Goal: Task Accomplishment & Management: Manage account settings

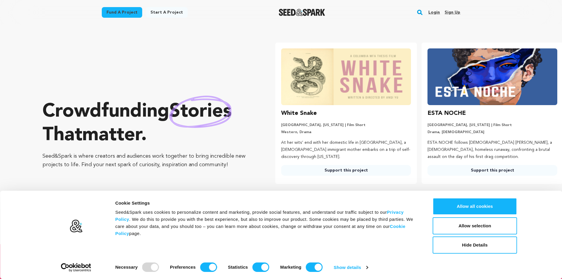
click at [453, 11] on link "Sign up" at bounding box center [452, 12] width 16 height 9
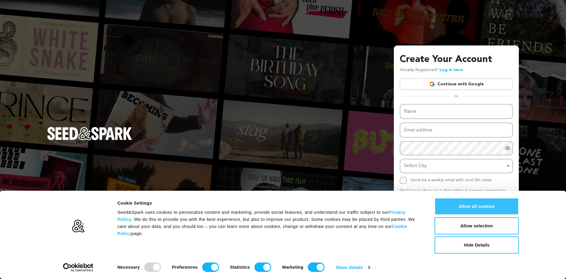
click at [484, 203] on button "Allow all cookies" at bounding box center [477, 206] width 84 height 17
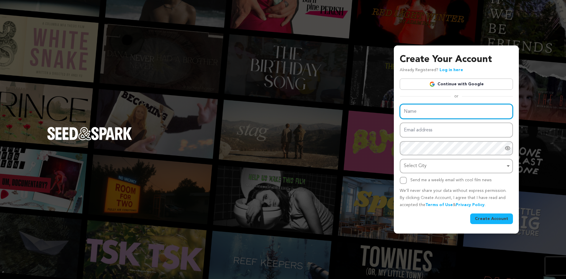
click at [429, 110] on input "Name" at bounding box center [456, 111] width 113 height 15
type input "CryptoAZ"
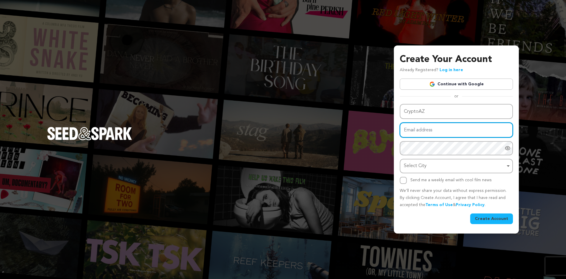
click at [440, 131] on input "Email address" at bounding box center [456, 129] width 113 height 15
type input "info@cryptoaz.wiki"
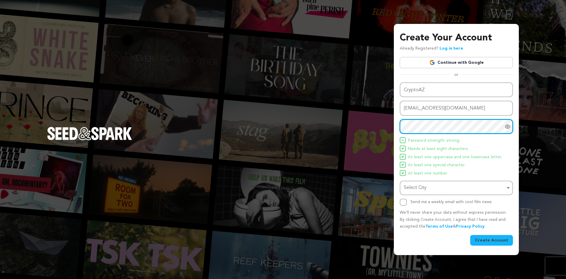
click at [450, 194] on div "Select City Select City Remove item" at bounding box center [456, 187] width 113 height 14
click at [456, 179] on div "Name CryptoAZ Email address info@cryptoaz.wiki Password Password must have at l…" at bounding box center [456, 143] width 113 height 123
click at [429, 200] on label "Send me a weekly email with cool film news" at bounding box center [450, 202] width 81 height 4
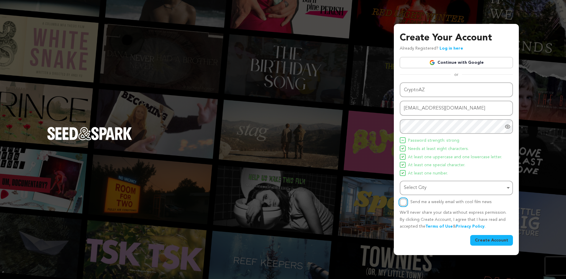
click at [407, 199] on input "Send me a weekly email with cool film news" at bounding box center [403, 201] width 7 height 7
click at [445, 200] on label "Send me a weekly email with cool film news" at bounding box center [450, 202] width 81 height 4
click at [407, 200] on input "Send me a weekly email with cool film news" at bounding box center [403, 201] width 7 height 7
checkbox input "false"
click at [496, 244] on button "Create Account" at bounding box center [491, 240] width 43 height 11
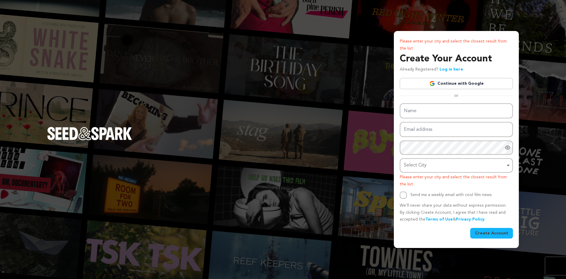
click at [443, 167] on div "Select City Remove item" at bounding box center [454, 165] width 101 height 9
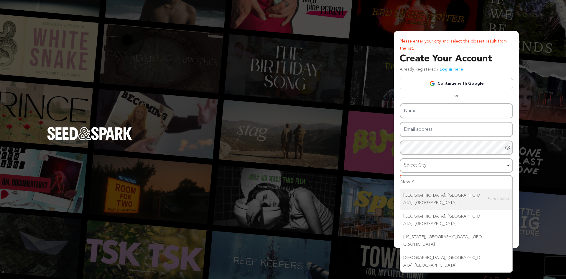
type input "New Yo"
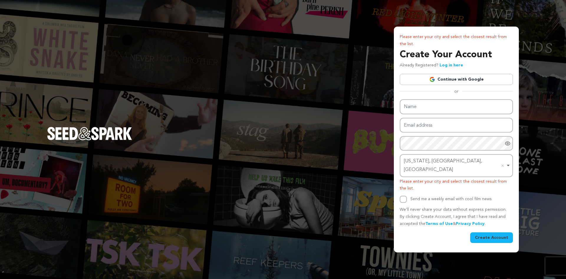
click at [497, 233] on button "Create Account" at bounding box center [491, 237] width 43 height 11
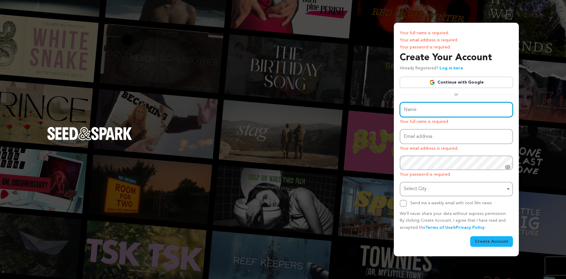
click at [434, 109] on input "Name" at bounding box center [456, 109] width 113 height 15
type input "CryptoAZ"
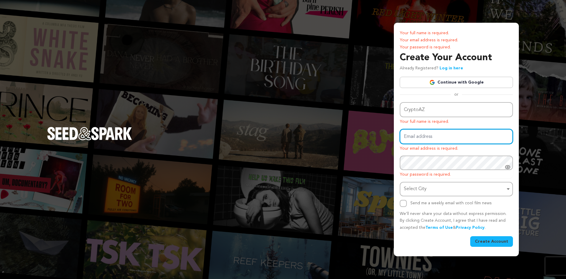
click at [428, 130] on input "Email address" at bounding box center [456, 136] width 113 height 15
type input "info@cryptoaz.wiki"
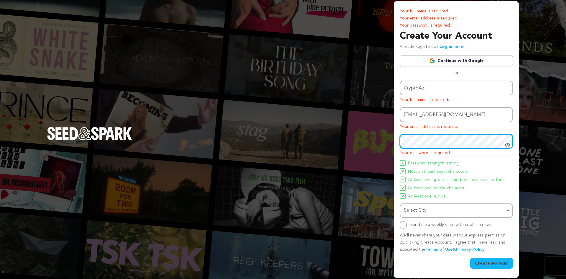
click at [484, 207] on div "Select City Remove item" at bounding box center [454, 210] width 101 height 9
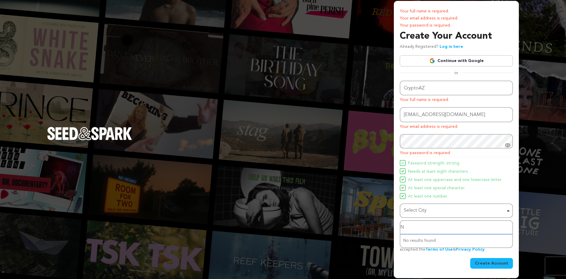
type input "NY"
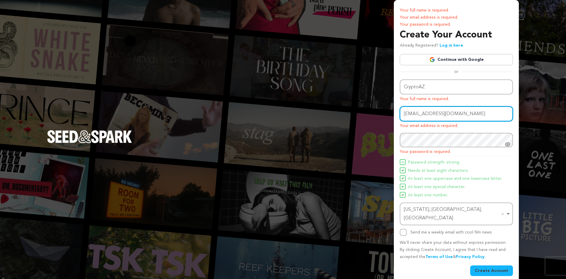
click at [455, 115] on input "info@cryptoaz.wiki" at bounding box center [456, 113] width 113 height 15
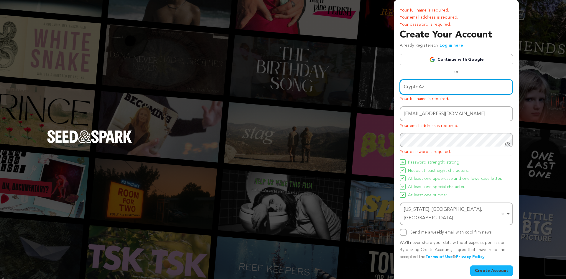
click at [455, 85] on input "CryptoAZ" at bounding box center [456, 86] width 113 height 15
click at [496, 265] on button "Create Account" at bounding box center [491, 270] width 43 height 11
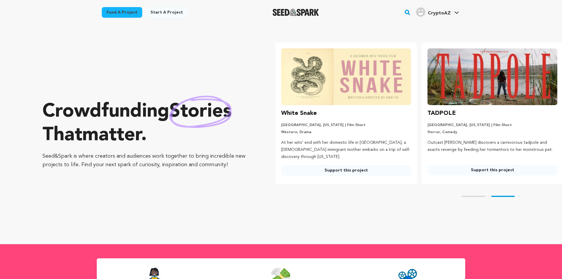
scroll to position [0, 151]
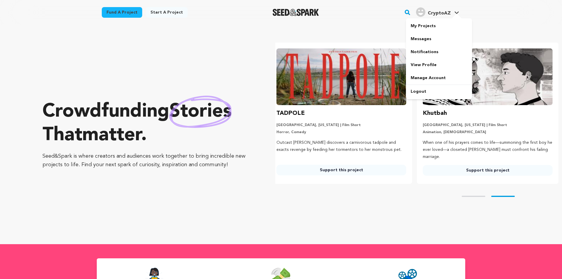
click at [439, 17] on span "CryptoAZ CryptoAZ" at bounding box center [436, 12] width 45 height 12
click at [426, 27] on link "My Projects" at bounding box center [439, 25] width 66 height 13
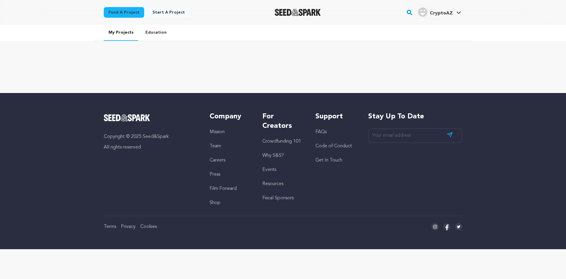
click at [446, 15] on span "CryptoAZ" at bounding box center [441, 13] width 23 height 5
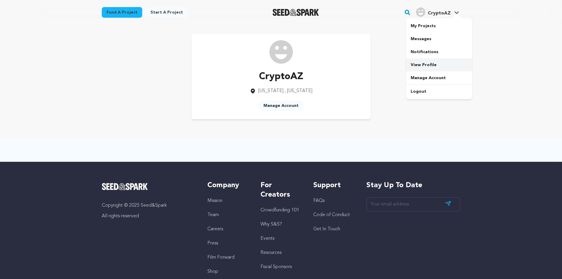
click at [424, 62] on link "View Profile" at bounding box center [439, 64] width 66 height 13
click at [430, 76] on link "Manage Account" at bounding box center [439, 77] width 66 height 13
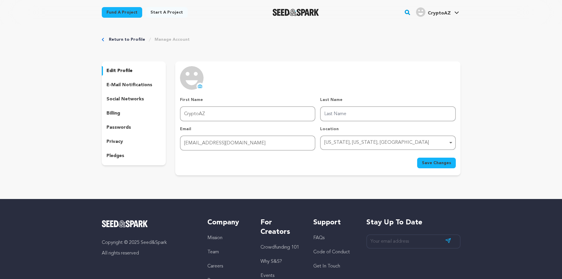
click at [195, 85] on img at bounding box center [192, 78] width 24 height 24
click at [197, 85] on button "uploading spinner upload profile image" at bounding box center [199, 86] width 7 height 7
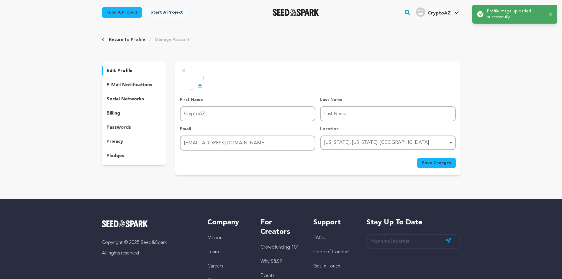
click at [436, 162] on span "Save Changes" at bounding box center [436, 163] width 29 height 6
click at [119, 86] on p "e-mail notifications" at bounding box center [129, 84] width 46 height 7
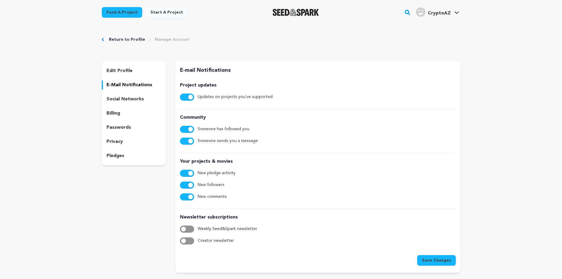
click at [120, 98] on p "social networks" at bounding box center [124, 99] width 37 height 7
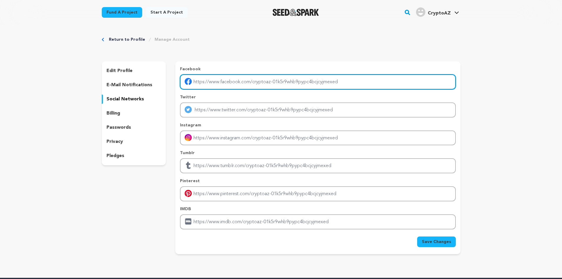
click at [256, 80] on input "Enter facebook profile link" at bounding box center [317, 81] width 275 height 15
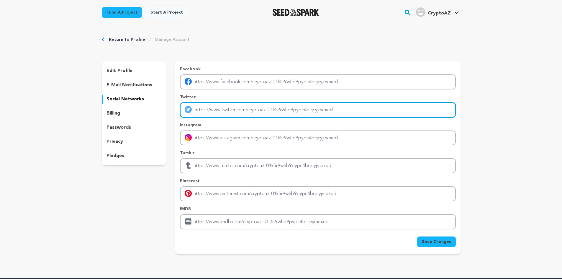
click at [310, 108] on input "Enter twitter profile link" at bounding box center [317, 109] width 275 height 15
type input "https://x.com/cryptoaz_right"
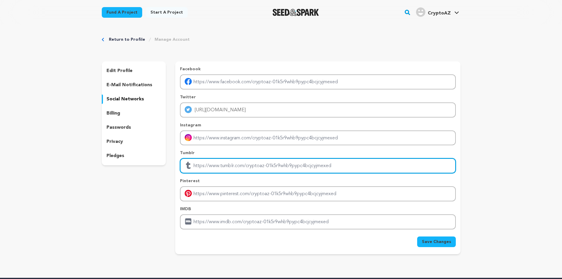
click at [242, 166] on input "Enter tubmlr profile link" at bounding box center [317, 165] width 275 height 15
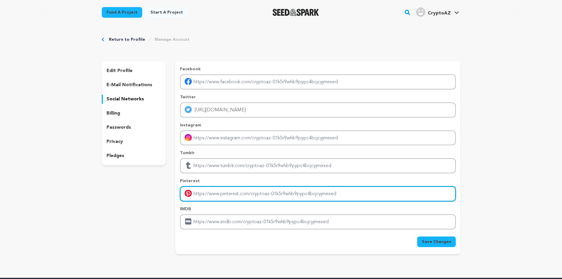
click at [238, 192] on input "Enter pinterest profile link" at bounding box center [317, 193] width 275 height 15
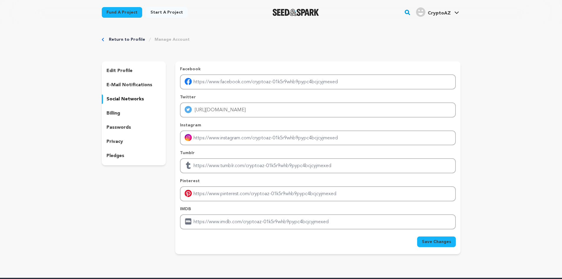
click at [444, 241] on span "Save Changes" at bounding box center [436, 241] width 29 height 6
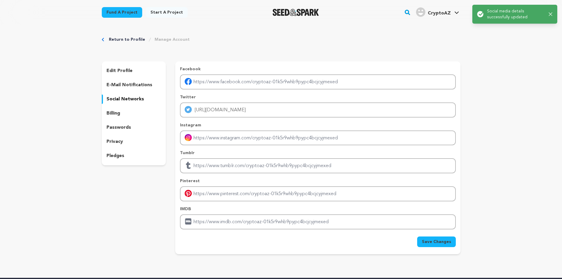
click at [117, 110] on p "billing" at bounding box center [113, 113] width 14 height 7
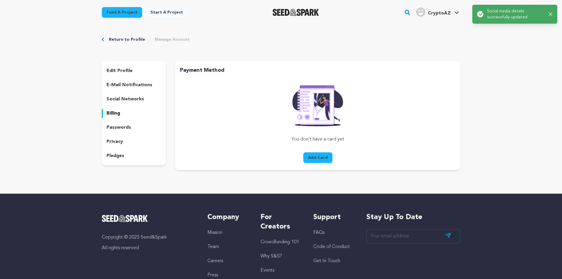
click at [117, 139] on p "privacy" at bounding box center [114, 141] width 17 height 7
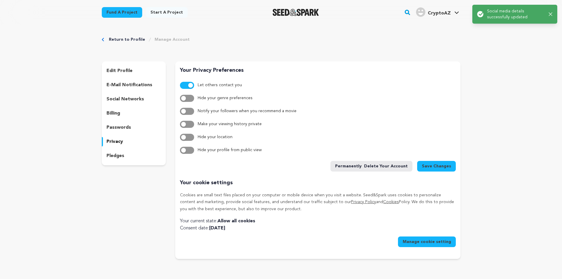
click at [119, 72] on p "edit profile" at bounding box center [119, 70] width 26 height 7
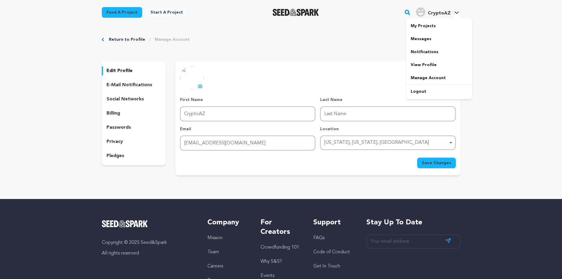
click at [443, 15] on span "CryptoAZ" at bounding box center [438, 13] width 23 height 5
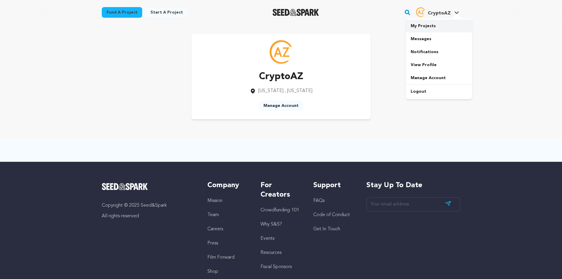
click at [422, 27] on link "My Projects" at bounding box center [439, 25] width 66 height 13
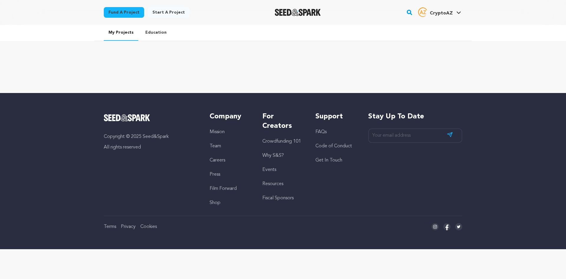
click at [166, 14] on link "Start a project" at bounding box center [169, 12] width 42 height 11
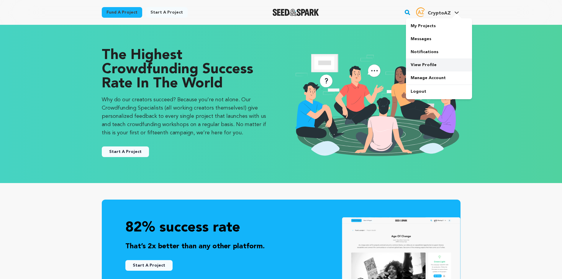
click at [426, 63] on link "View Profile" at bounding box center [439, 64] width 66 height 13
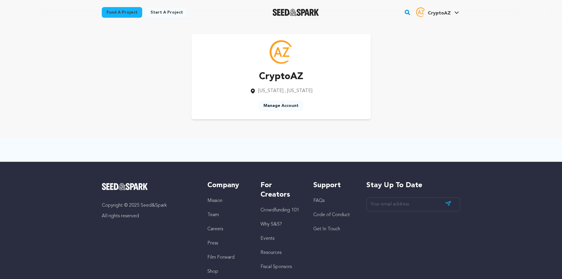
click at [283, 108] on link "Manage Account" at bounding box center [281, 105] width 45 height 11
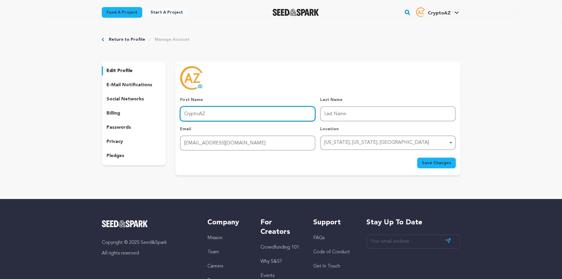
drag, startPoint x: 0, startPoint y: 0, endPoint x: 283, endPoint y: 107, distance: 302.7
